Goal: Information Seeking & Learning: Compare options

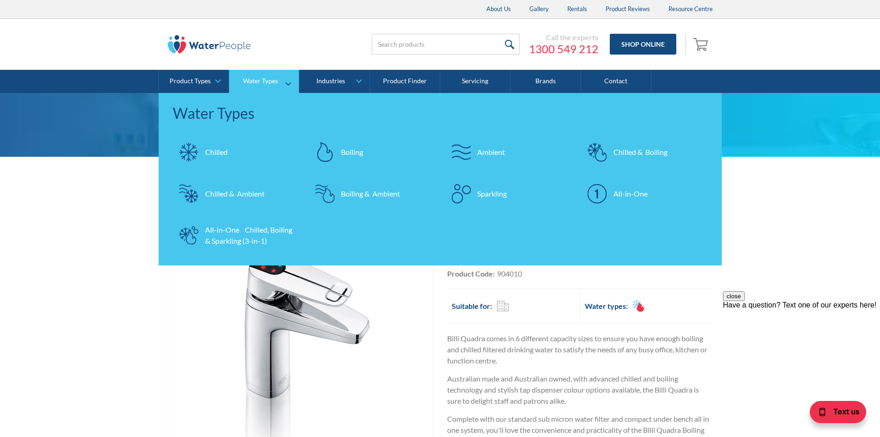
click at [222, 232] on div "All-in-One Chilled, Boiling & Sparkling (3-in-1)" at bounding box center [250, 235] width 90 height 22
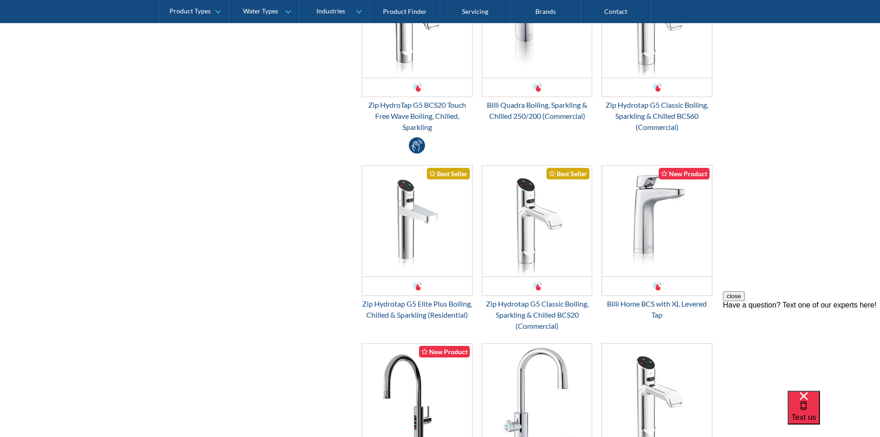
scroll to position [739, 0]
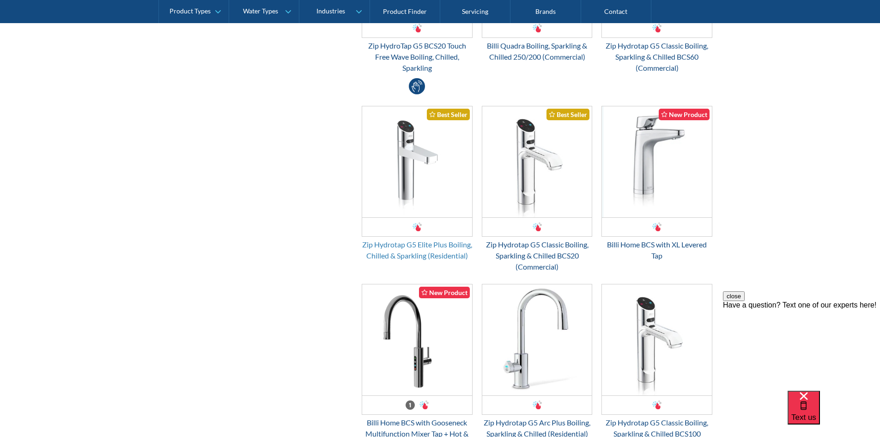
click at [415, 245] on div "Zip Hydrotap G5 Elite Plus Boiling, Chilled & Sparkling (Residential)" at bounding box center [417, 250] width 111 height 22
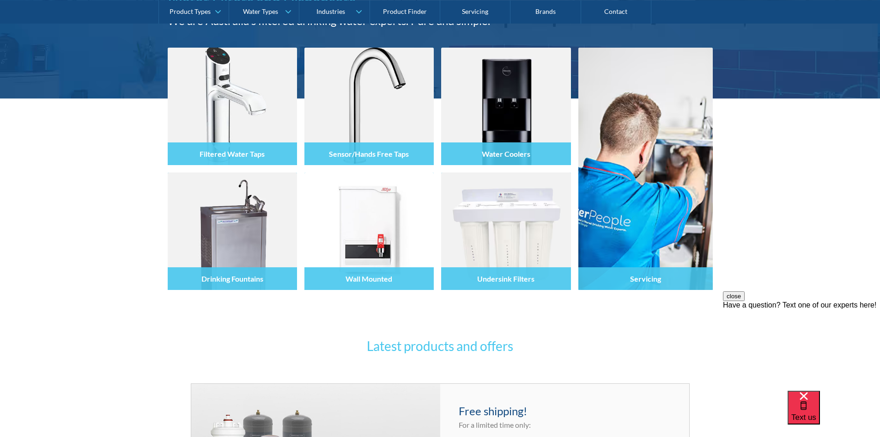
scroll to position [46, 0]
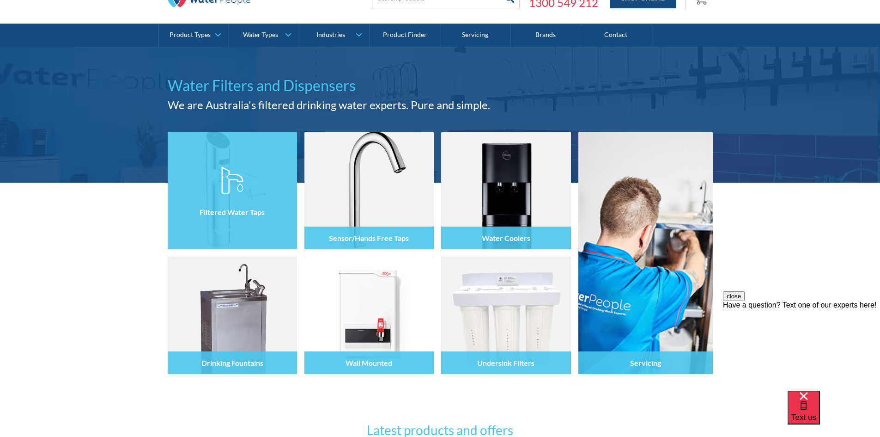
click at [237, 216] on h4 "Filtered Water Taps" at bounding box center [232, 212] width 65 height 9
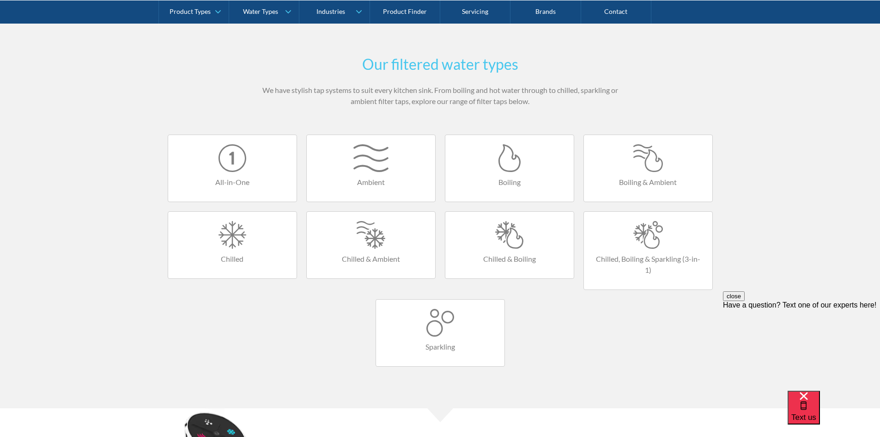
click at [632, 254] on h4 "Chilled, Boiling & Sparkling (3-in-1)" at bounding box center [648, 264] width 110 height 22
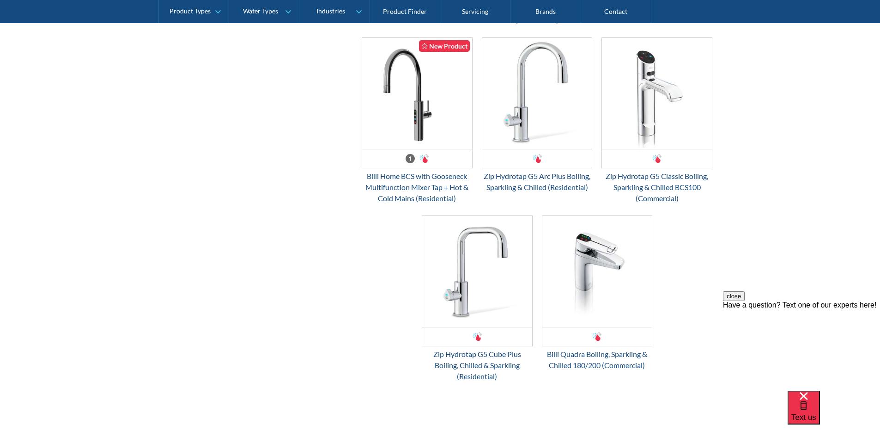
scroll to position [1017, 0]
